Goal: Task Accomplishment & Management: Use online tool/utility

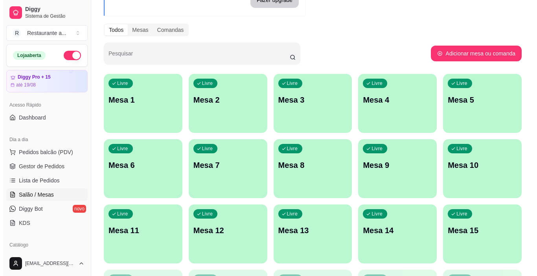
scroll to position [39, 0]
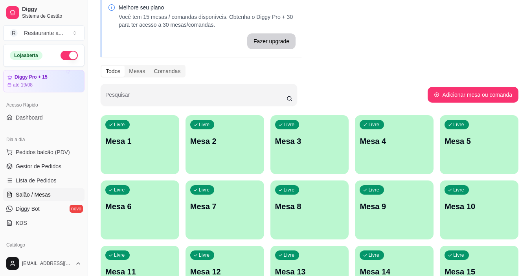
click at [109, 149] on div "Livre Mesa 1" at bounding box center [140, 140] width 79 height 50
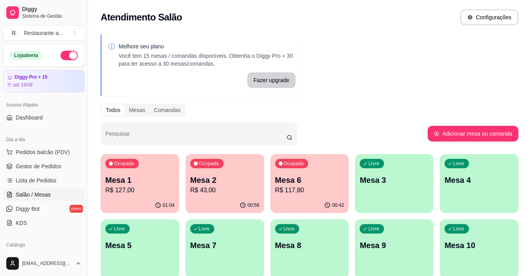
click at [129, 188] on p "R$ 127,00" at bounding box center [139, 190] width 69 height 9
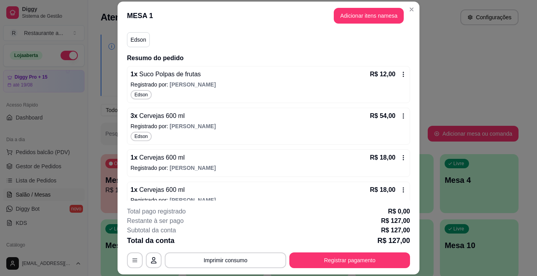
scroll to position [73, 0]
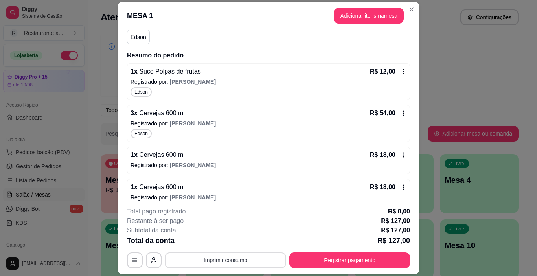
click at [214, 261] on button "Imprimir consumo" at bounding box center [226, 260] width 122 height 16
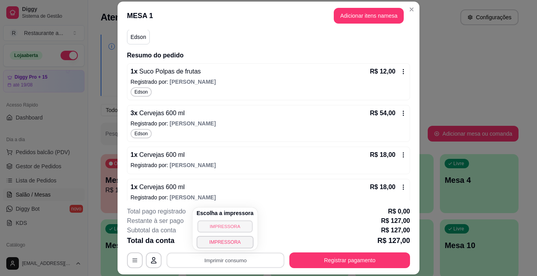
click at [217, 225] on button "IMPRESSORA" at bounding box center [224, 226] width 55 height 12
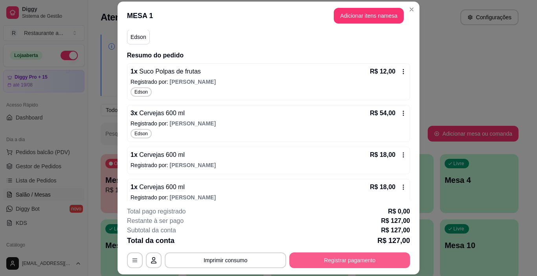
click at [328, 261] on button "Registrar pagamento" at bounding box center [349, 260] width 121 height 16
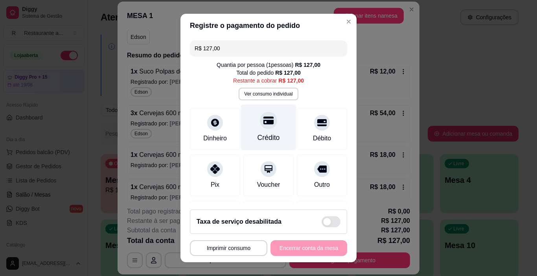
click at [257, 131] on div "Crédito" at bounding box center [268, 128] width 55 height 46
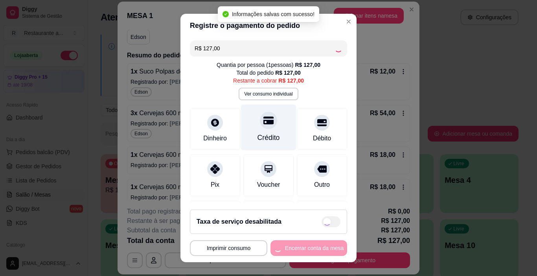
type input "R$ 0,00"
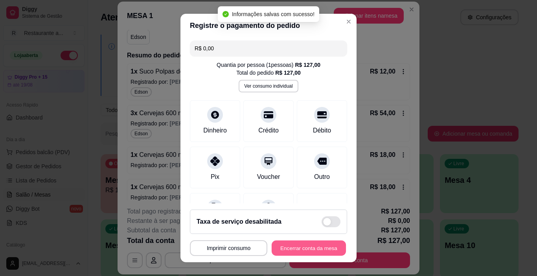
click at [303, 249] on button "Encerrar conta da mesa" at bounding box center [309, 248] width 74 height 15
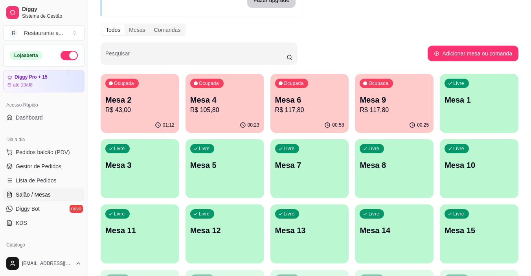
scroll to position [96, 0]
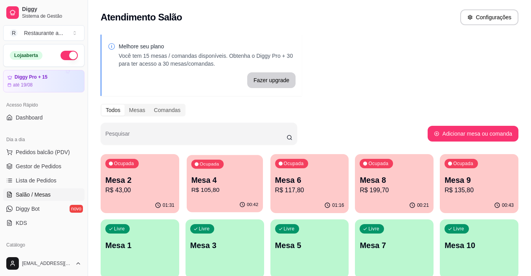
click at [211, 186] on p "R$ 105,80" at bounding box center [224, 190] width 67 height 9
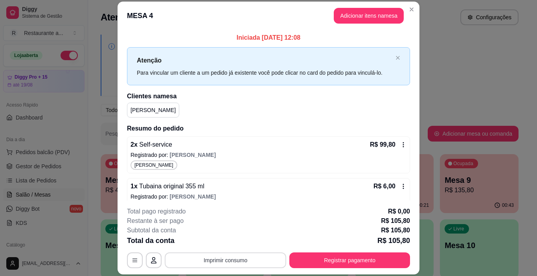
click at [220, 262] on button "Imprimir consumo" at bounding box center [226, 260] width 122 height 16
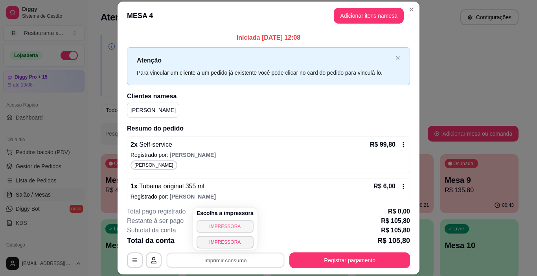
click at [220, 227] on button "IMPRESSORA" at bounding box center [225, 226] width 57 height 13
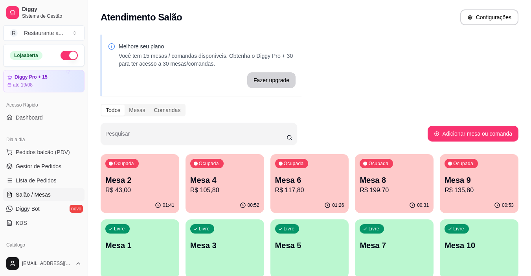
click at [302, 182] on p "Mesa 6" at bounding box center [309, 180] width 69 height 11
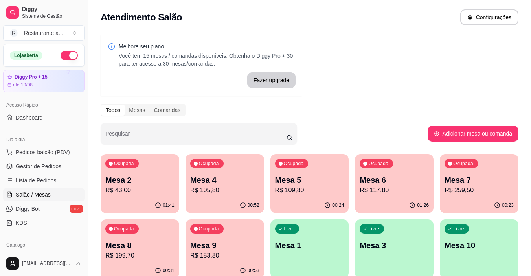
click at [387, 189] on p "R$ 117,80" at bounding box center [394, 190] width 69 height 9
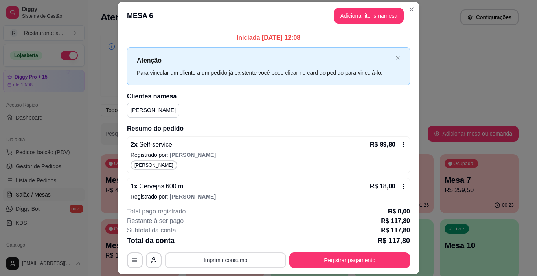
click at [228, 262] on button "Imprimir consumo" at bounding box center [226, 260] width 122 height 16
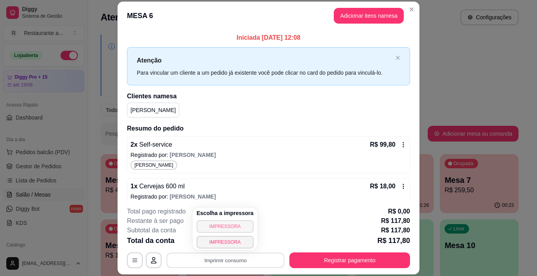
click at [229, 229] on button "IMPRESSORA" at bounding box center [225, 226] width 57 height 13
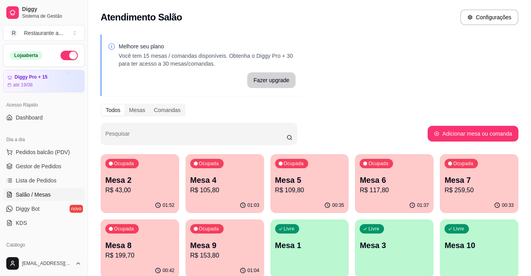
click at [115, 238] on div "Ocupada Mesa 8 R$ 199,70" at bounding box center [140, 241] width 79 height 44
click at [117, 241] on p "Mesa 8" at bounding box center [140, 245] width 67 height 11
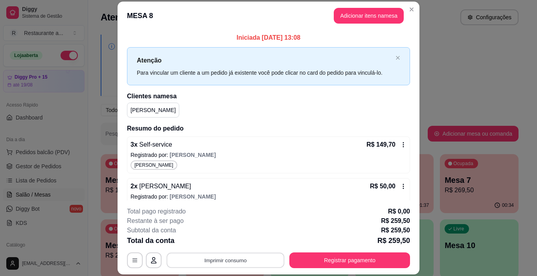
click at [218, 259] on button "Imprimir consumo" at bounding box center [226, 260] width 118 height 15
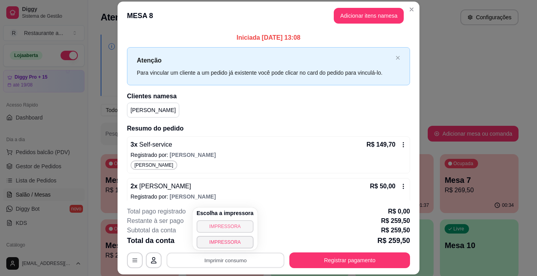
click at [213, 227] on button "IMPRESSORA" at bounding box center [225, 226] width 57 height 13
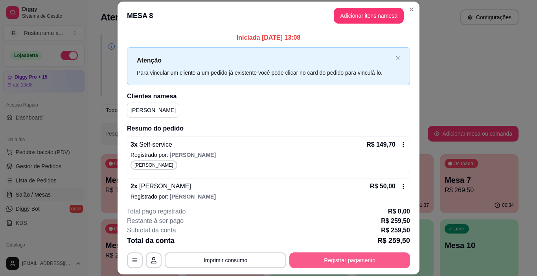
click at [331, 261] on button "Registrar pagamento" at bounding box center [349, 260] width 121 height 16
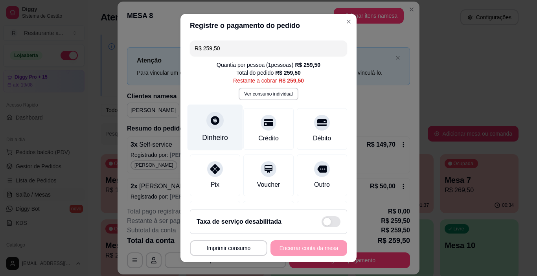
click at [204, 139] on div "Dinheiro" at bounding box center [215, 138] width 26 height 10
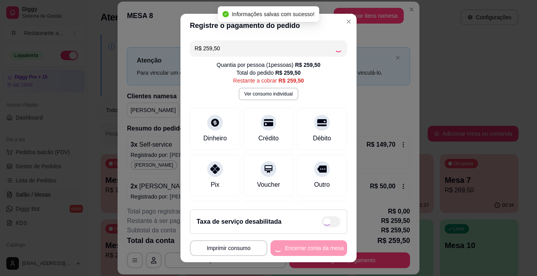
type input "R$ 0,00"
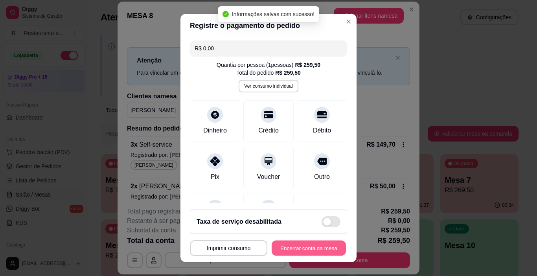
click at [299, 249] on button "Encerrar conta da mesa" at bounding box center [309, 248] width 74 height 15
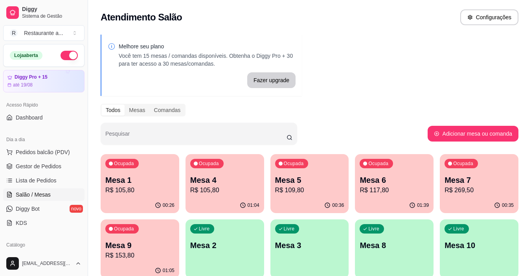
click at [374, 181] on p "Mesa 6" at bounding box center [394, 180] width 69 height 11
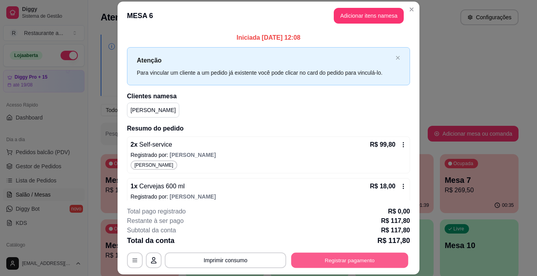
click at [331, 263] on button "Registrar pagamento" at bounding box center [349, 260] width 117 height 15
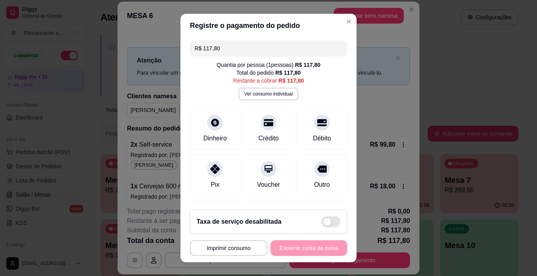
click at [295, 249] on div "**********" at bounding box center [268, 248] width 157 height 16
click at [261, 134] on div "Crédito" at bounding box center [269, 138] width 22 height 10
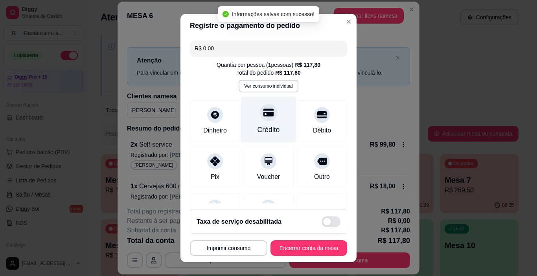
type input "R$ 0,00"
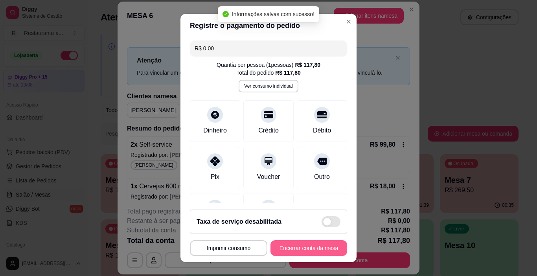
click at [295, 248] on button "Encerrar conta da mesa" at bounding box center [309, 248] width 77 height 16
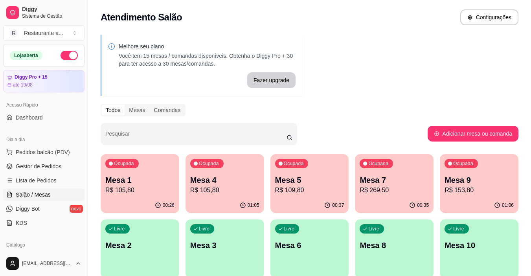
click at [214, 186] on p "R$ 105,80" at bounding box center [224, 190] width 69 height 9
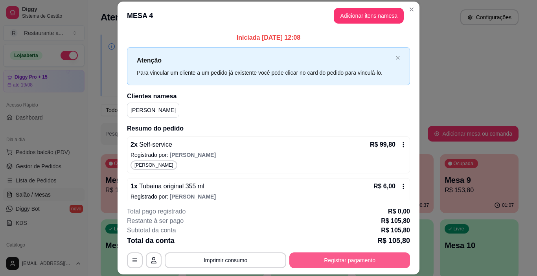
click at [306, 264] on button "Registrar pagamento" at bounding box center [349, 260] width 121 height 16
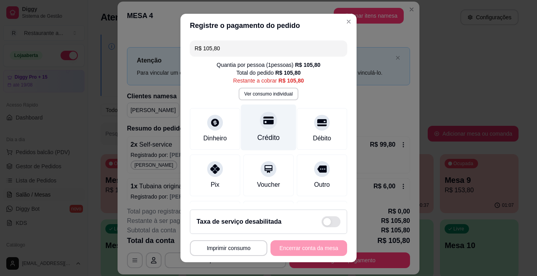
click at [260, 129] on div at bounding box center [268, 120] width 17 height 17
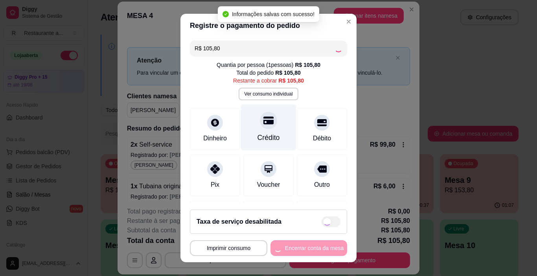
type input "R$ 0,00"
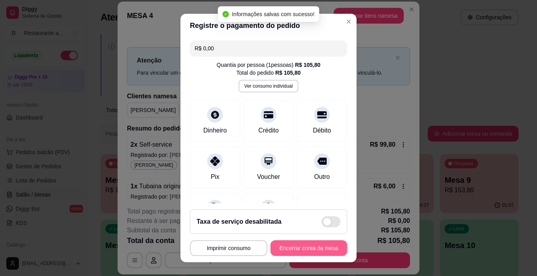
click at [286, 247] on button "Encerrar conta da mesa" at bounding box center [309, 248] width 77 height 16
